Goal: Entertainment & Leisure: Consume media (video, audio)

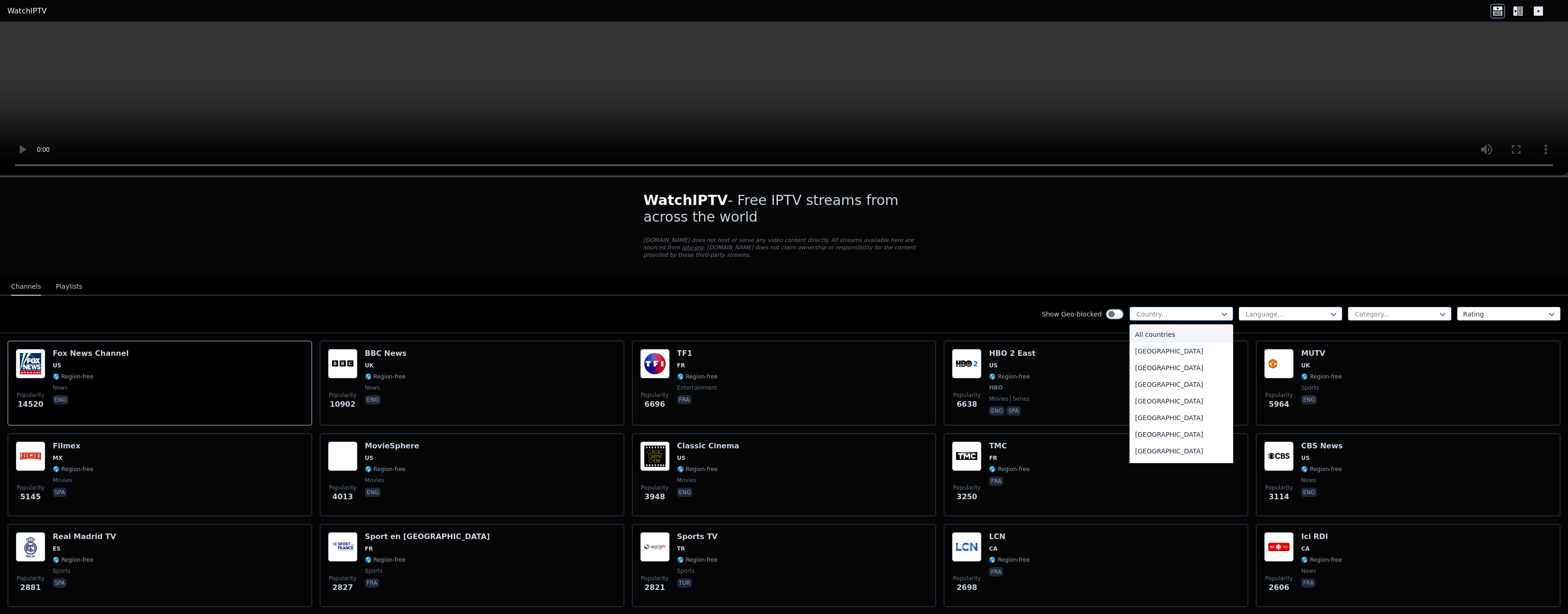
click at [1194, 313] on div at bounding box center [1178, 314] width 84 height 9
click at [1177, 385] on div "[GEOGRAPHIC_DATA]" at bounding box center [1181, 384] width 103 height 16
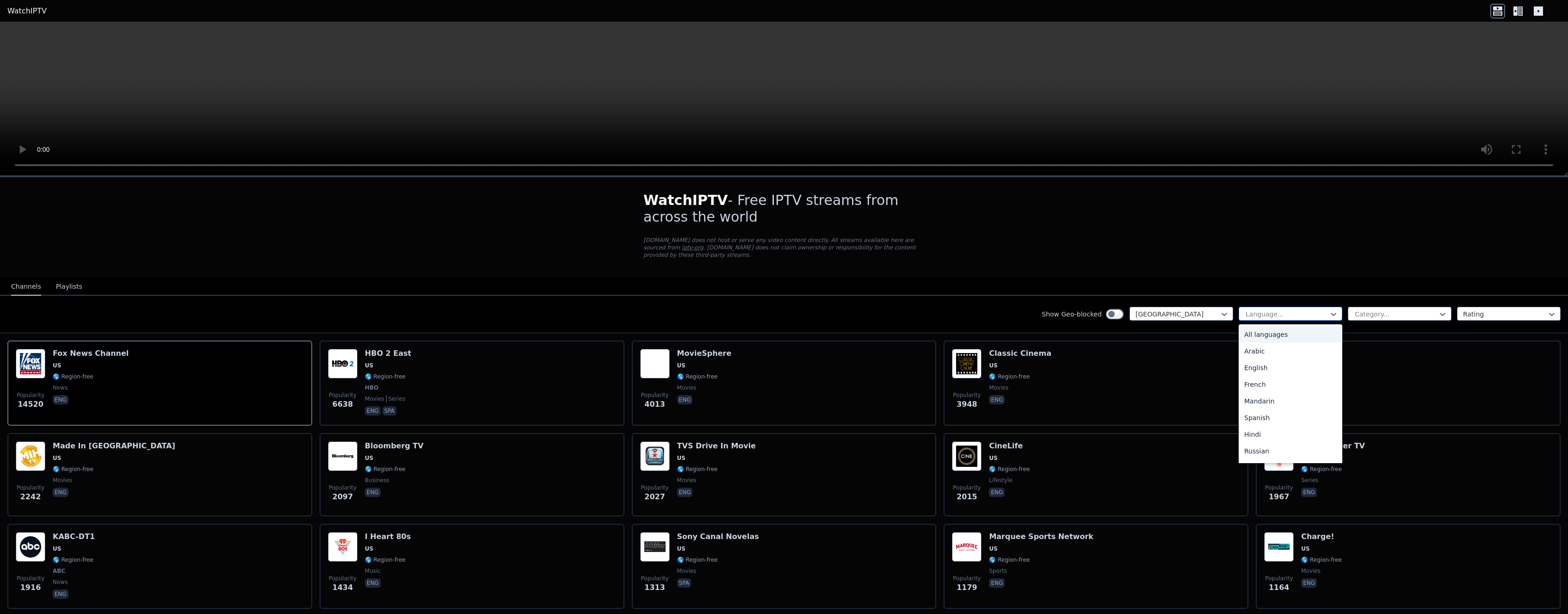
click at [1300, 313] on div at bounding box center [1287, 314] width 84 height 9
click at [1286, 360] on div "English" at bounding box center [1290, 361] width 103 height 16
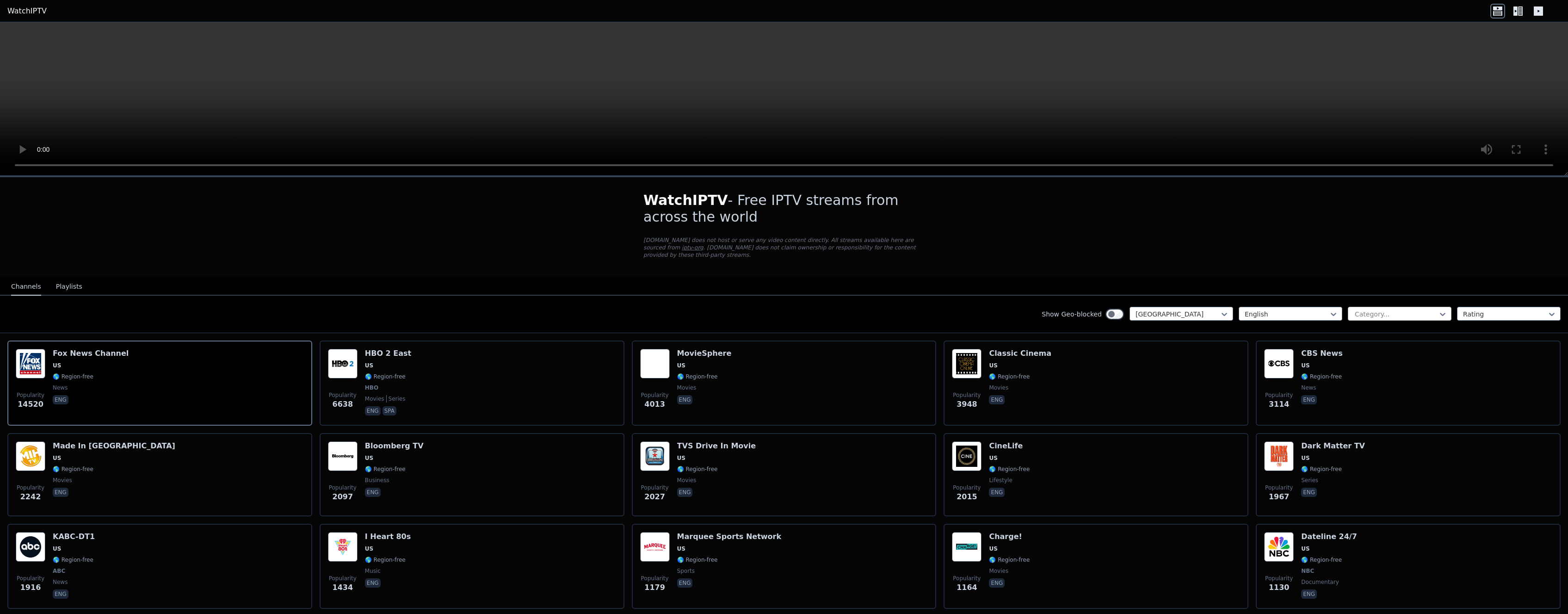
click at [1396, 316] on div at bounding box center [1396, 314] width 84 height 9
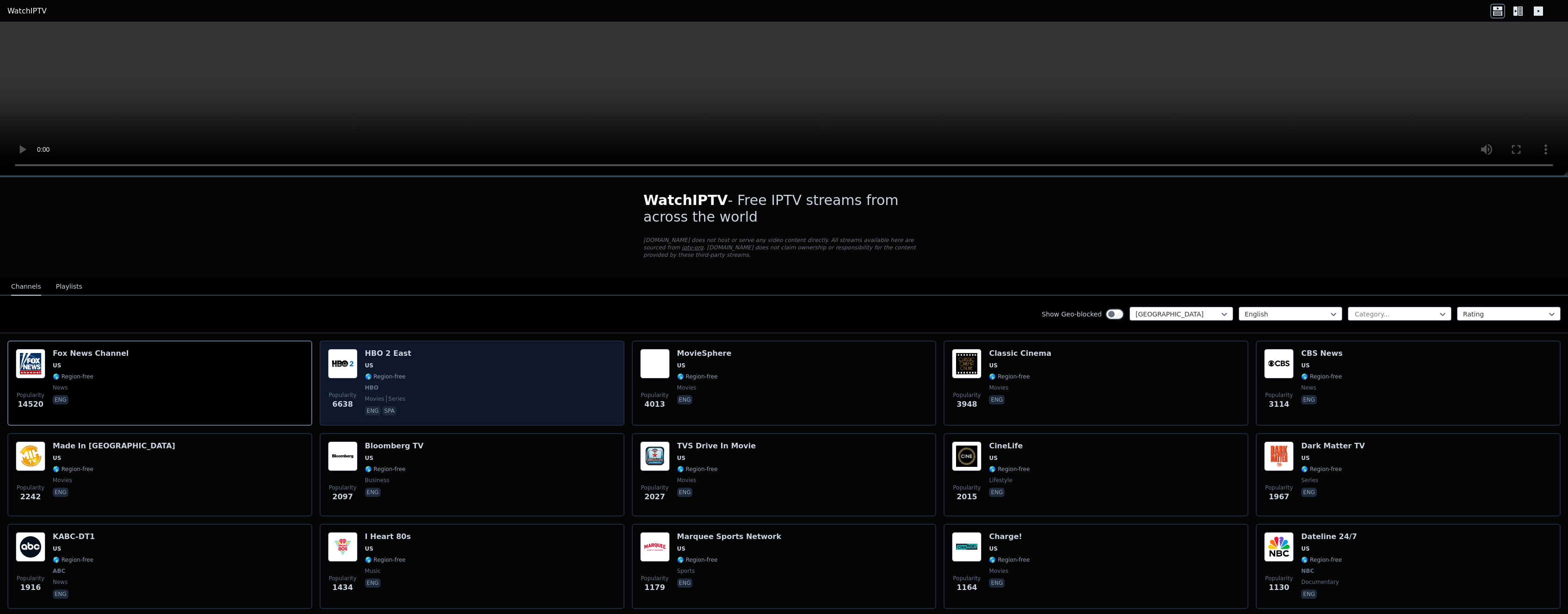
click at [483, 364] on div "Popularity 6638 HBO 2 East US 🌎 Region-free HBO movies series eng spa" at bounding box center [472, 383] width 288 height 68
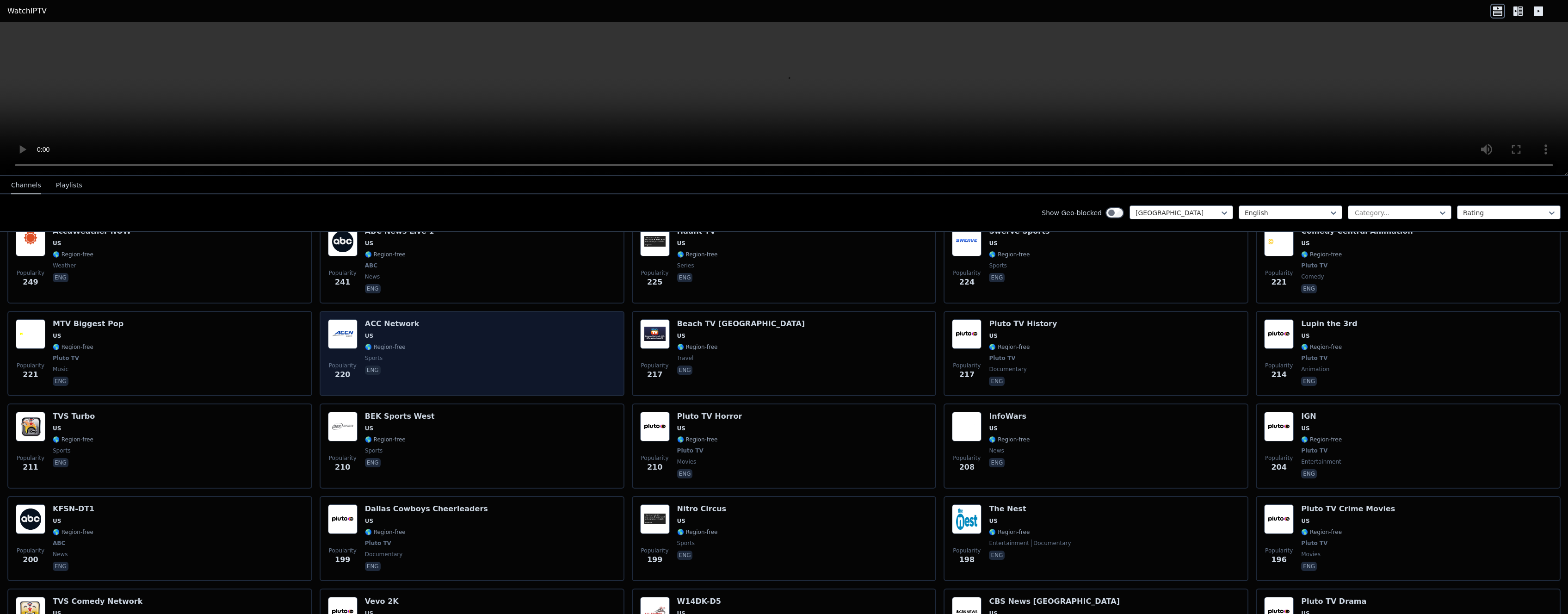
scroll to position [1789, 0]
